Goal: Information Seeking & Learning: Learn about a topic

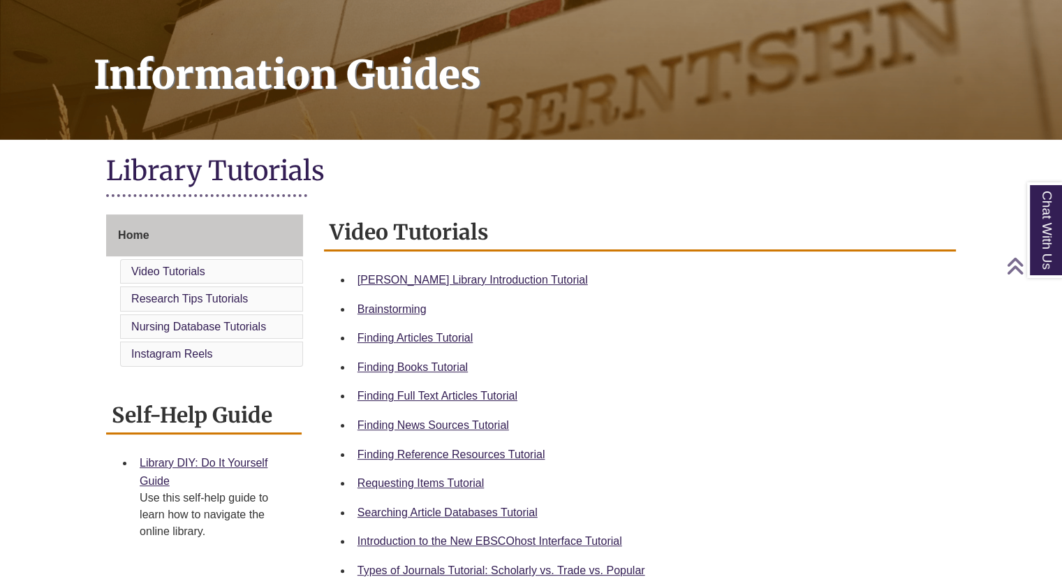
scroll to position [180, 0]
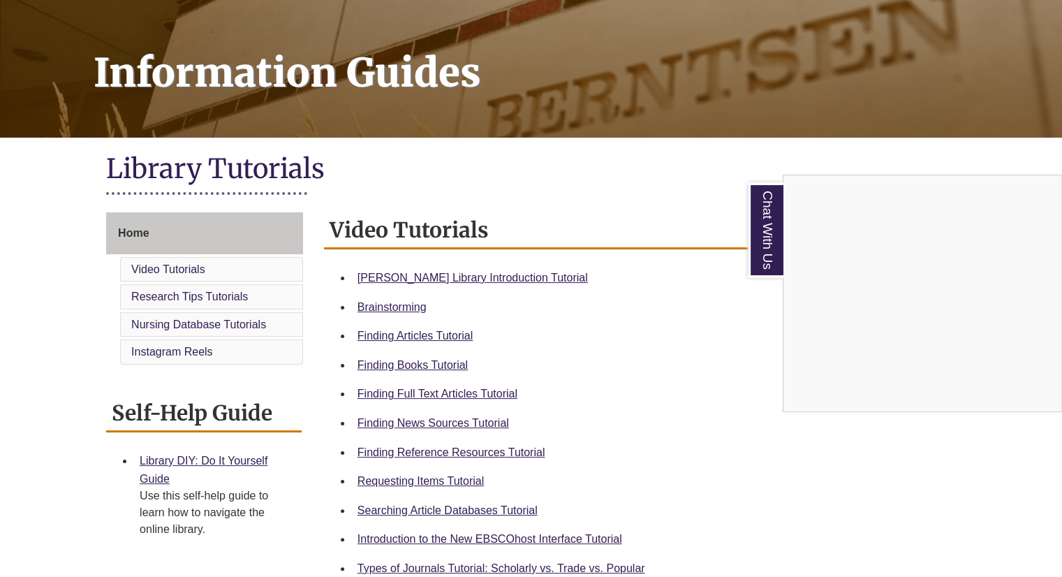
click at [508, 276] on div "Chat With Us" at bounding box center [531, 288] width 1062 height 577
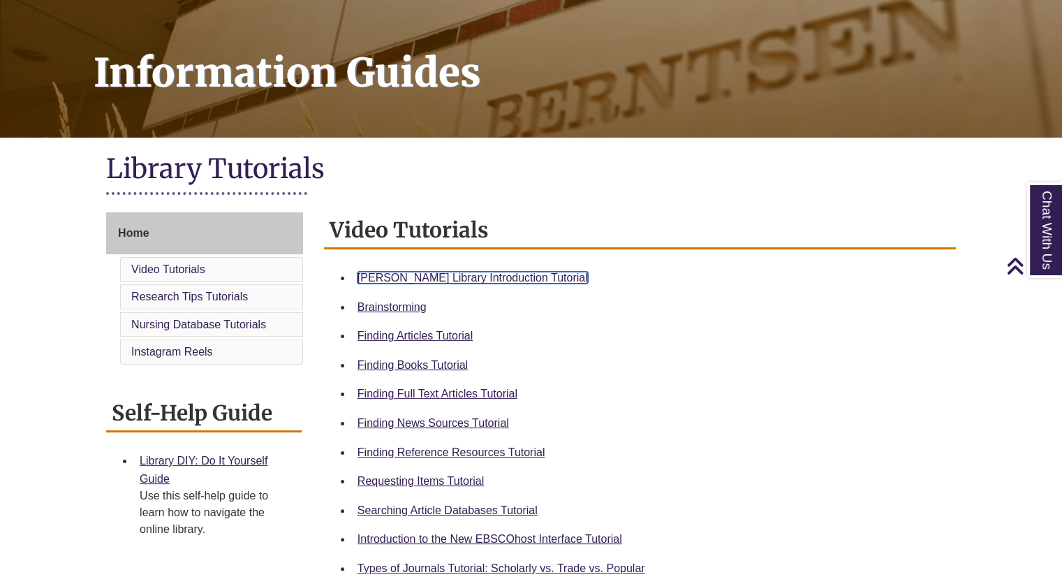
click at [455, 273] on link "Berntsen Library Introduction Tutorial" at bounding box center [472, 278] width 230 height 12
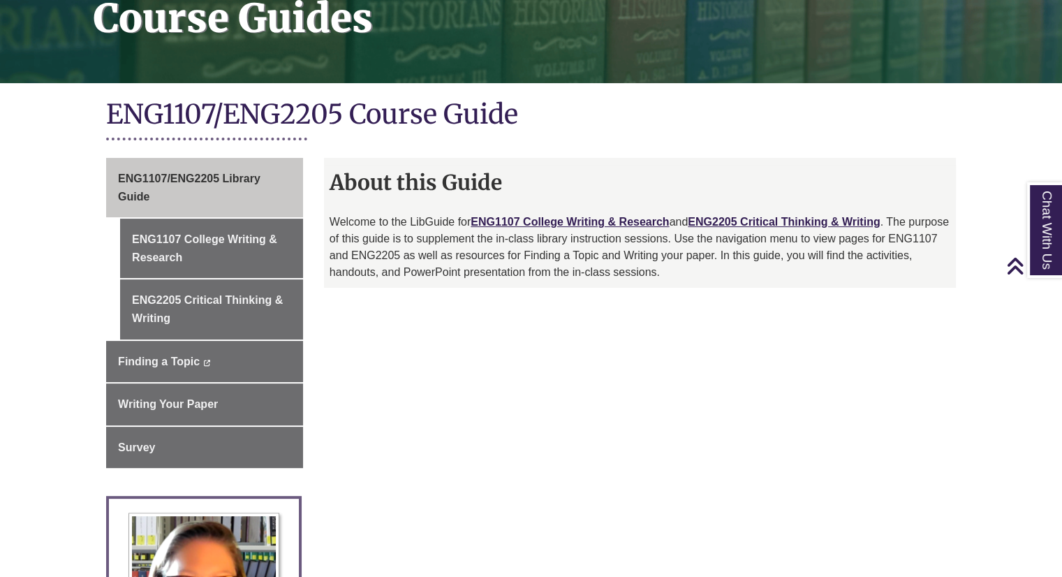
scroll to position [211, 0]
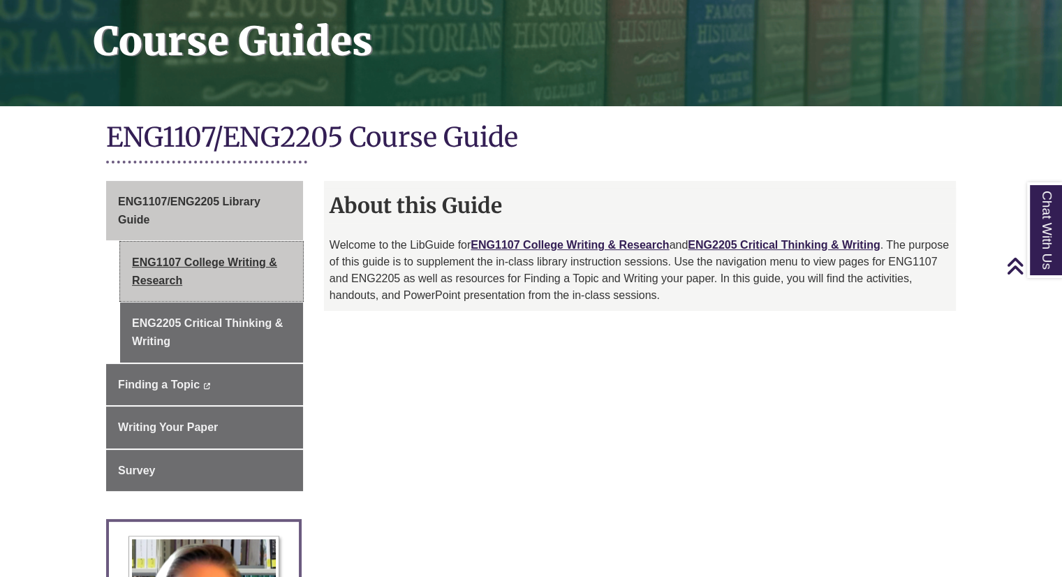
click at [274, 274] on link "ENG1107 College Writing & Research" at bounding box center [211, 271] width 183 height 59
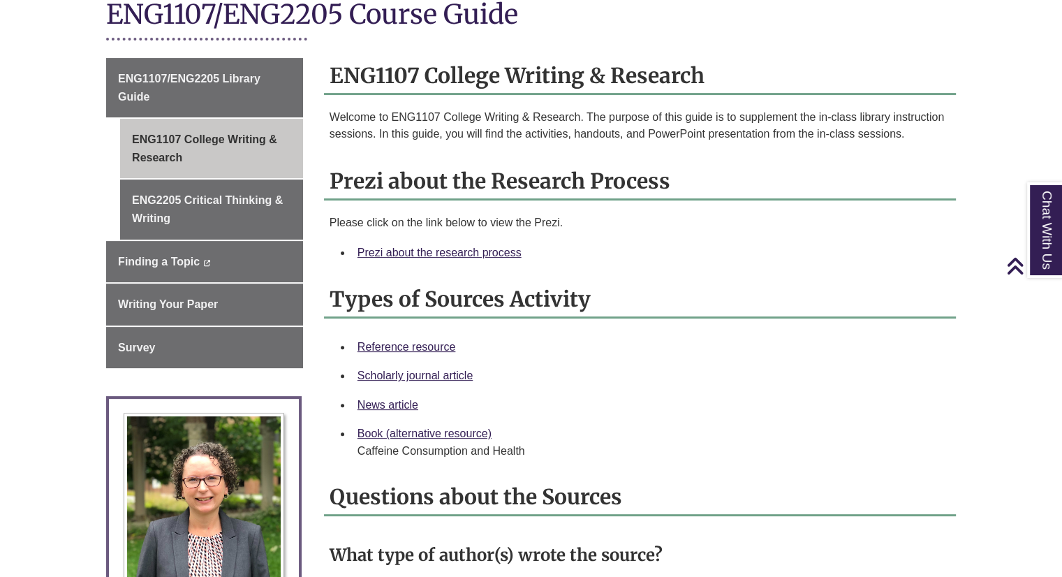
scroll to position [338, 0]
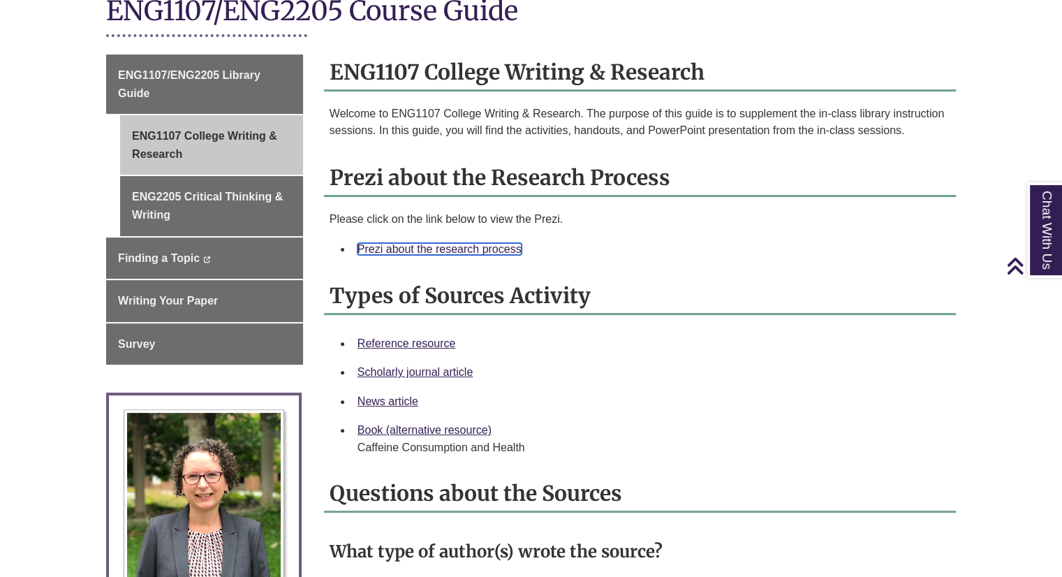
click at [428, 248] on link "Prezi about the research process" at bounding box center [439, 249] width 164 height 12
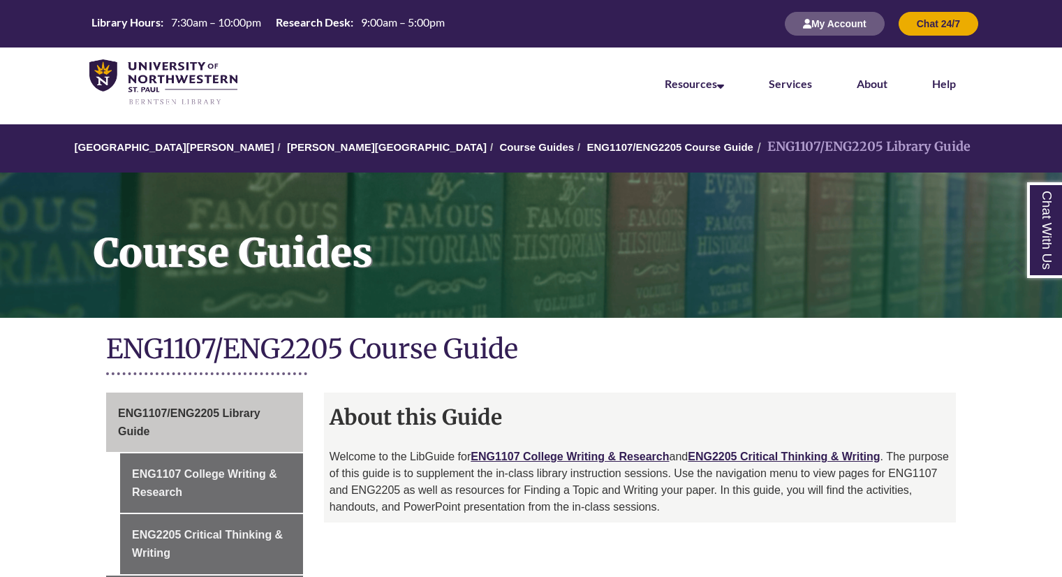
scroll to position [156, 0]
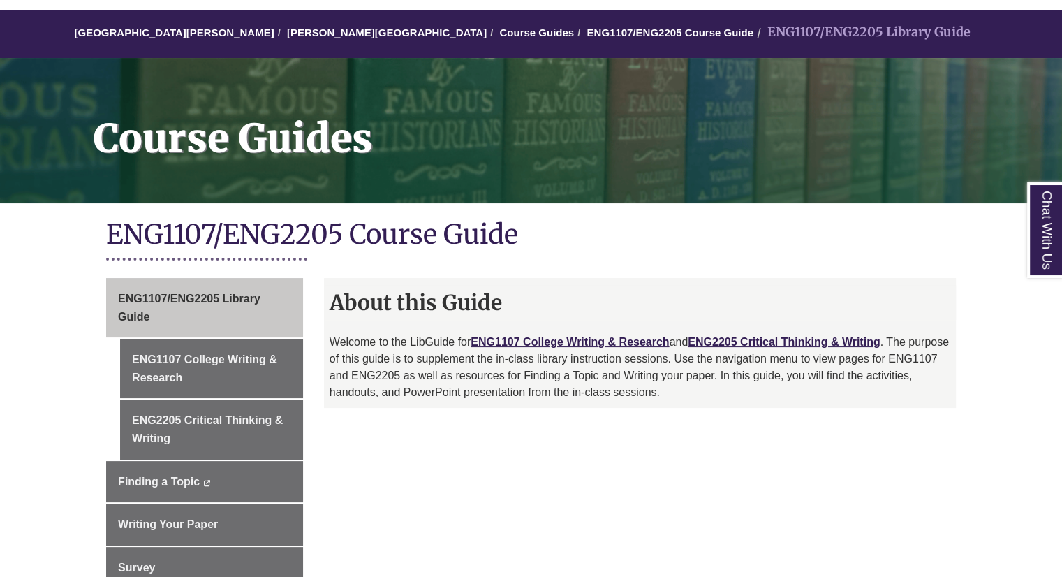
scroll to position [121, 0]
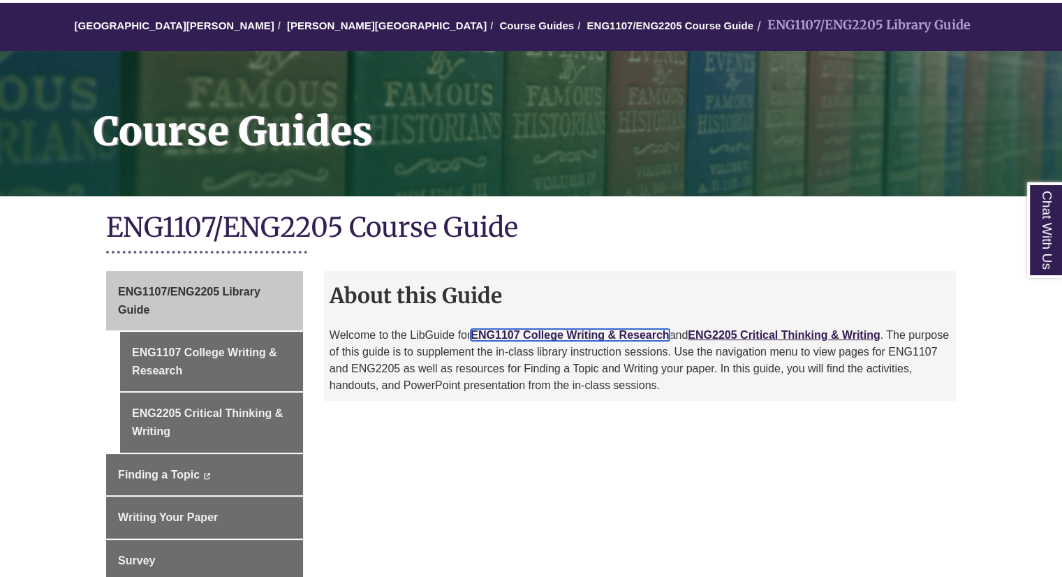
click at [508, 332] on link "ENG1107 College Writing & Research" at bounding box center [569, 335] width 198 height 12
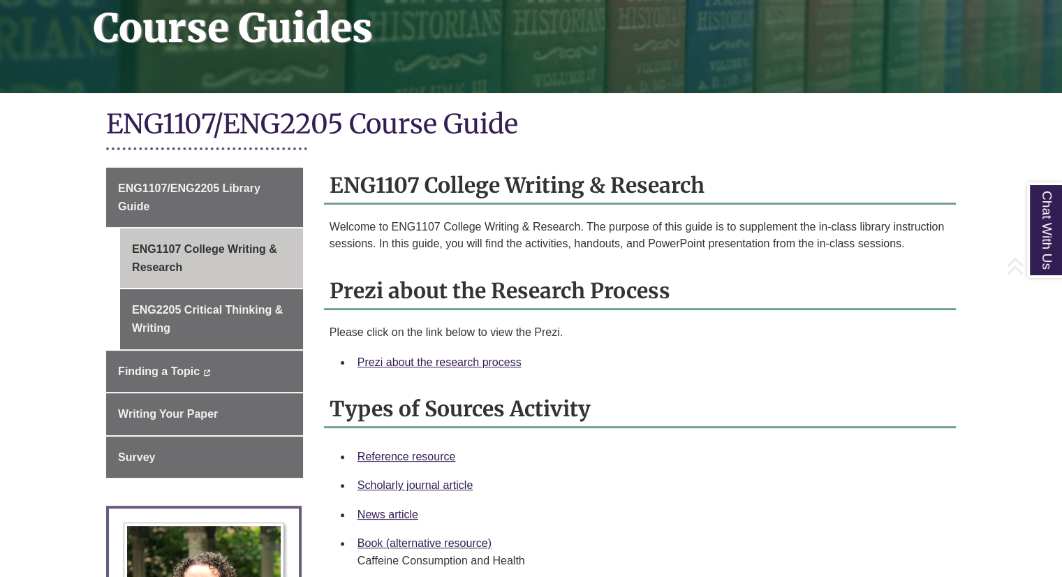
scroll to position [228, 0]
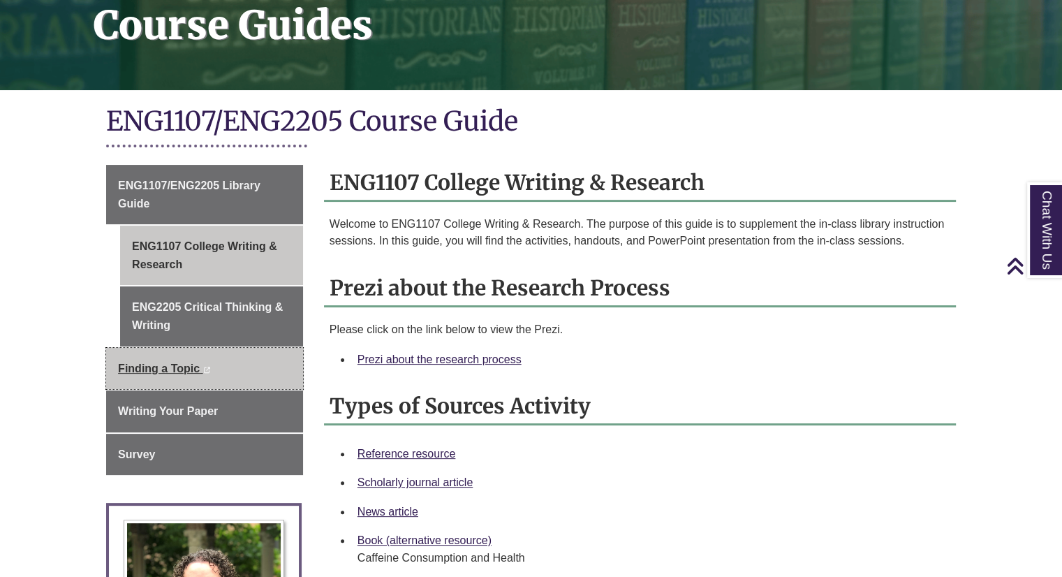
click at [272, 358] on link "Finding a Topic This link opens in a new window This link opens in a new window" at bounding box center [204, 369] width 197 height 42
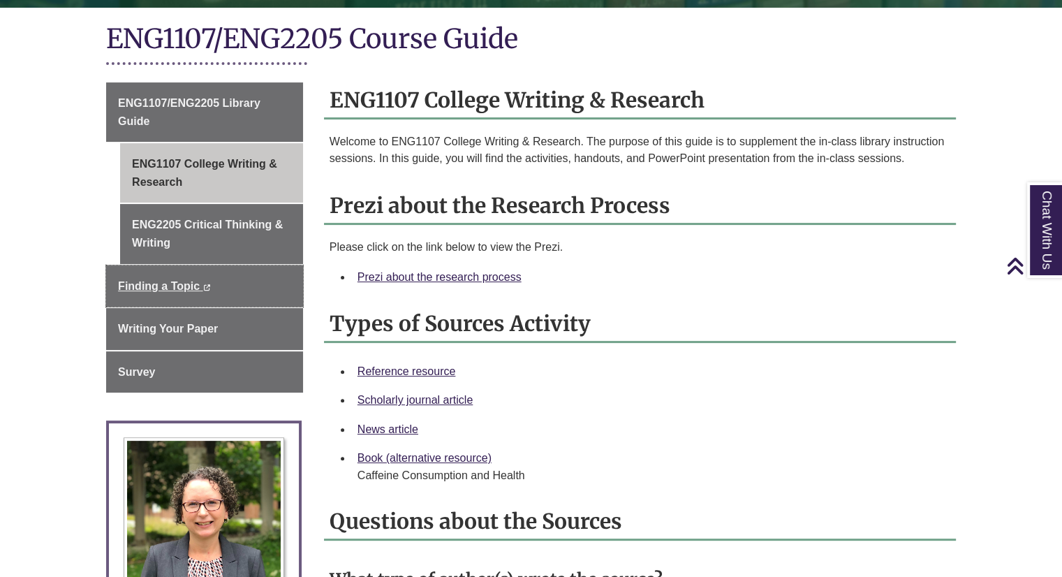
scroll to position [318, 0]
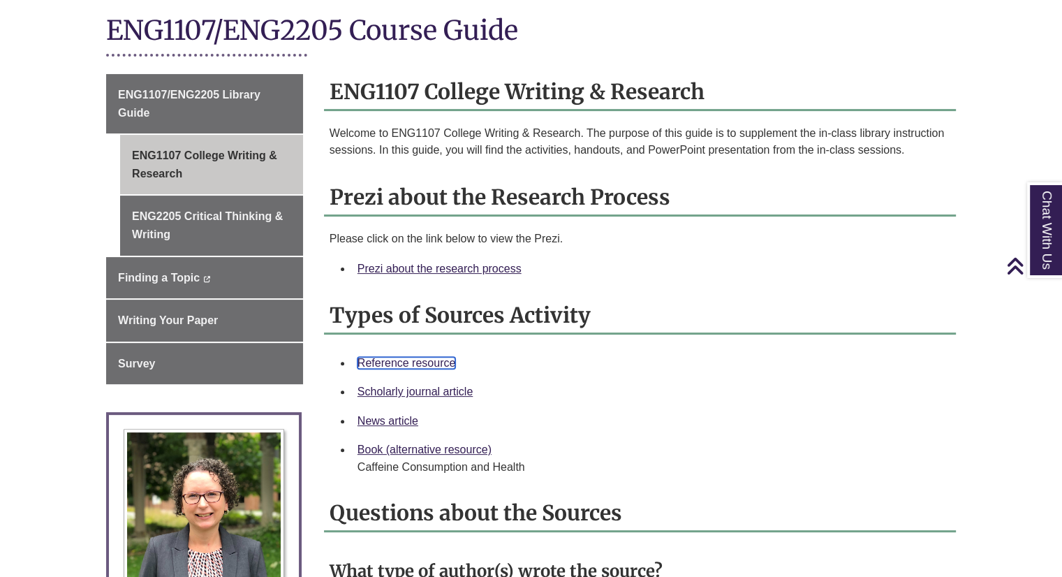
click at [399, 362] on link "Reference resource" at bounding box center [406, 363] width 98 height 12
click at [405, 417] on link "News article" at bounding box center [387, 421] width 61 height 12
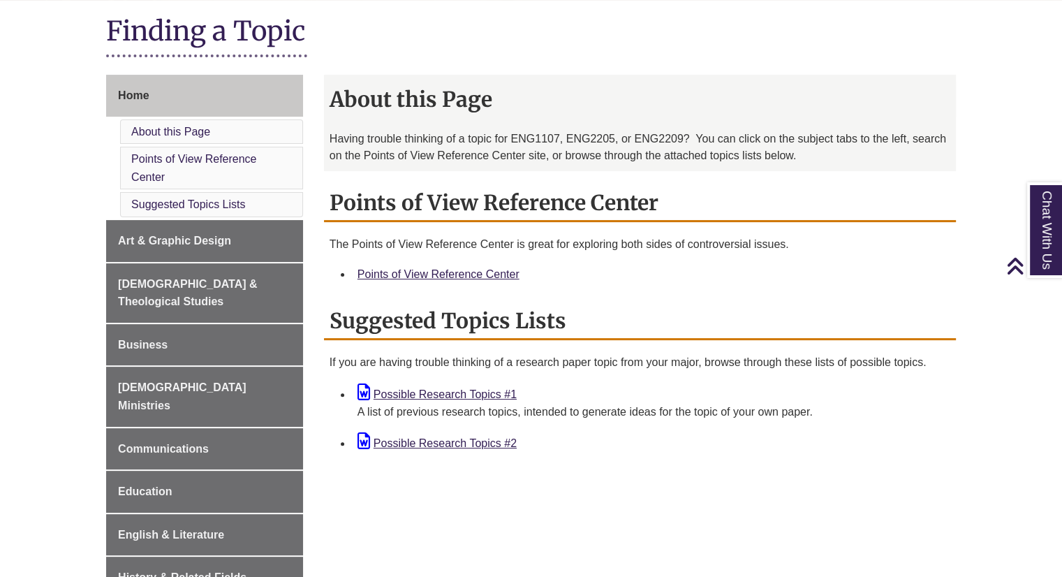
scroll to position [318, 0]
click at [422, 392] on link "Possible Research Topics #1" at bounding box center [436, 393] width 159 height 12
click at [427, 438] on link "Possible Research Topics #2" at bounding box center [436, 442] width 159 height 12
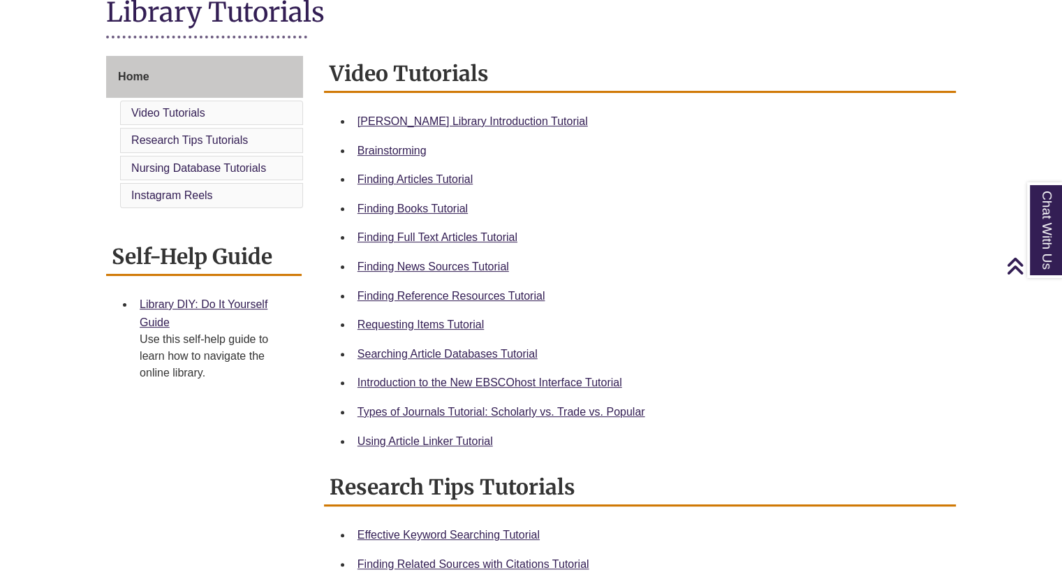
scroll to position [337, 0]
click at [408, 292] on link "Finding Reference Resources Tutorial" at bounding box center [451, 295] width 188 height 12
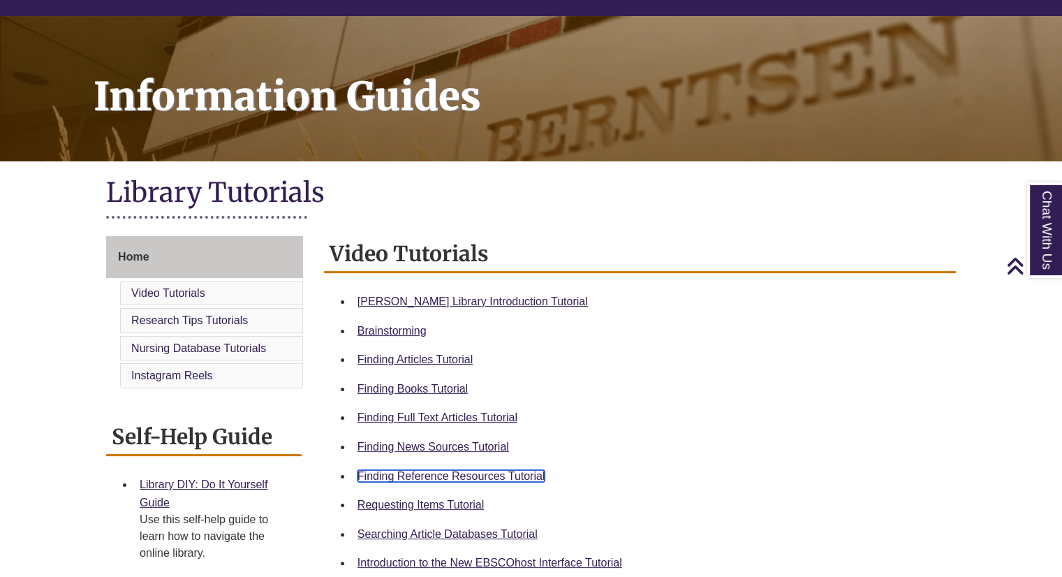
scroll to position [156, 0]
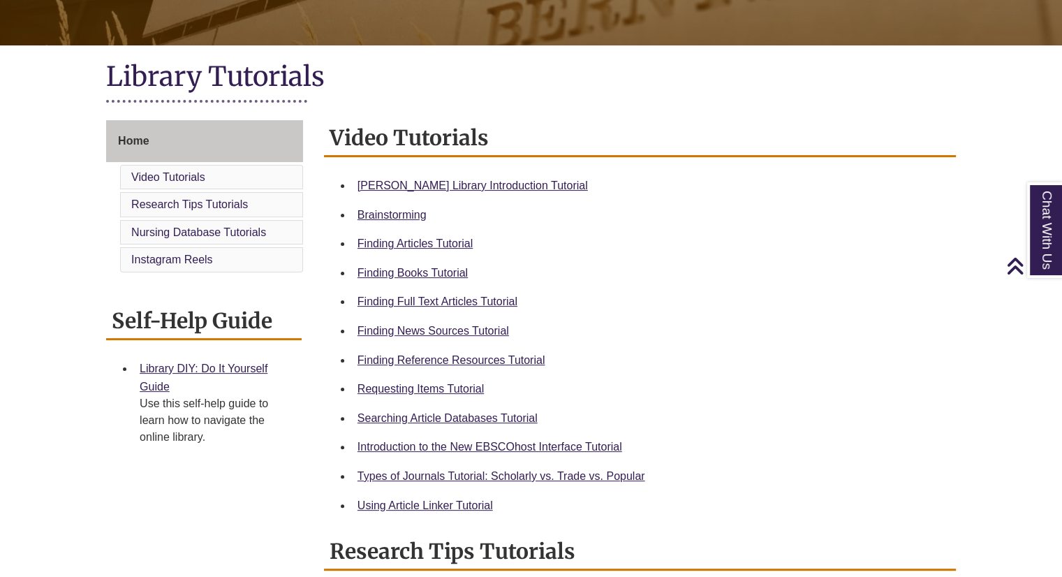
scroll to position [279, 0]
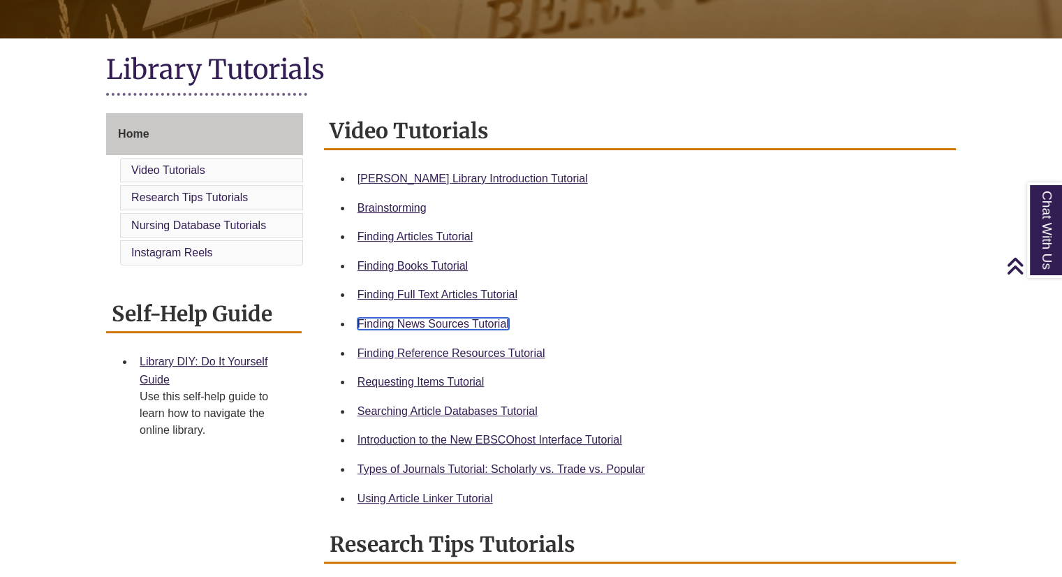
click at [459, 324] on link "Finding News Sources Tutorial" at bounding box center [432, 324] width 151 height 12
